Goal: Navigation & Orientation: Find specific page/section

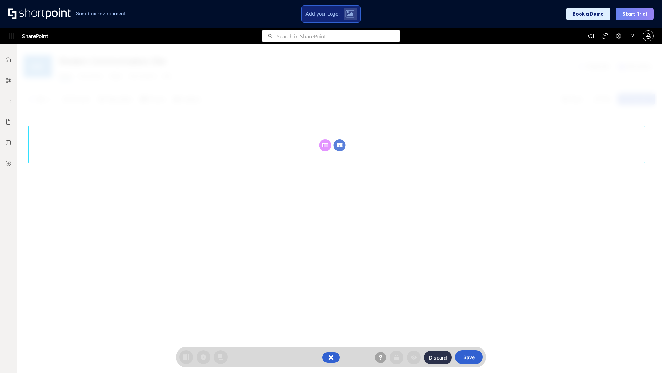
scroll to position [95, 0]
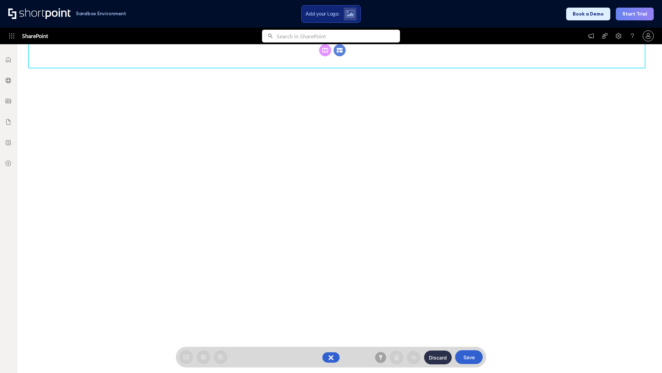
click at [340, 56] on circle at bounding box center [340, 50] width 12 height 12
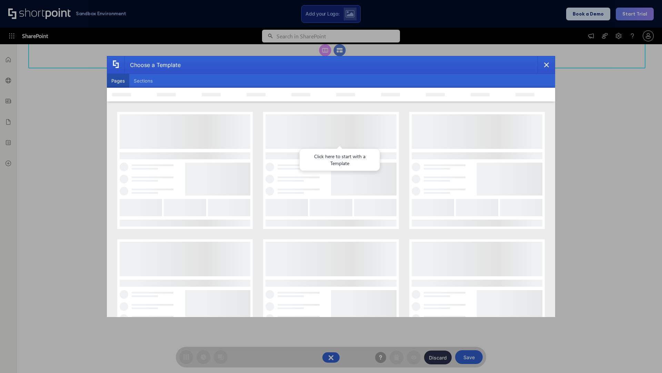
scroll to position [0, 0]
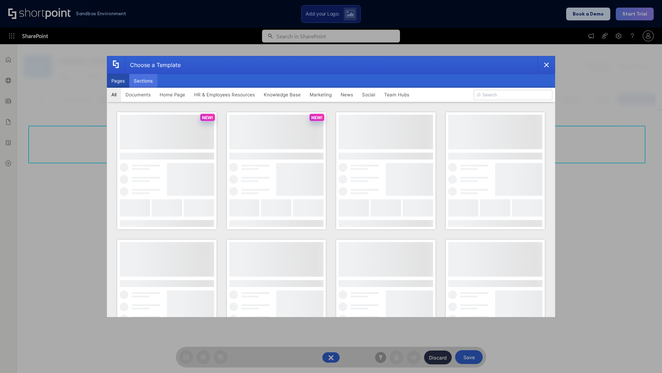
click at [143, 81] on button "Sections" at bounding box center [143, 81] width 28 height 14
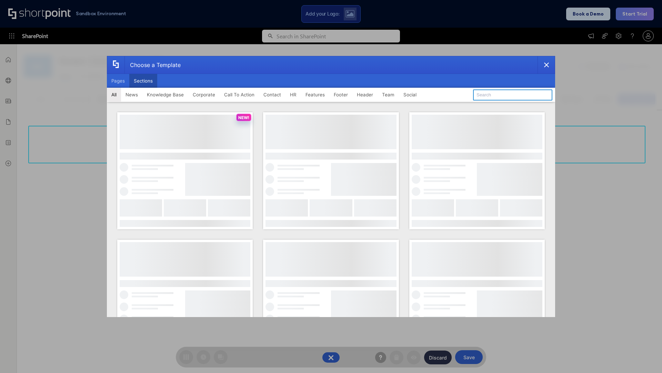
type input "Team Dashboard 1"
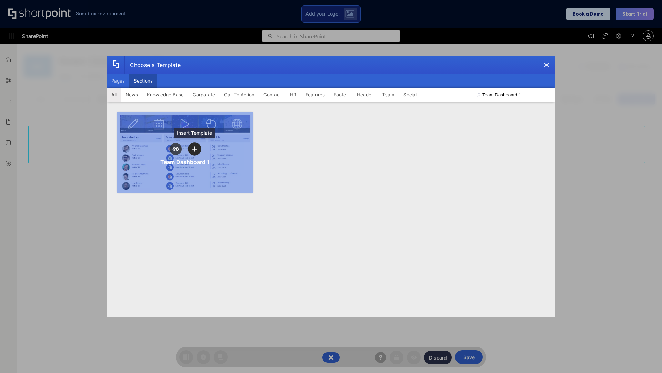
click at [195, 149] on icon "template selector" at bounding box center [194, 148] width 5 height 5
